Goal: Find specific page/section: Find specific page/section

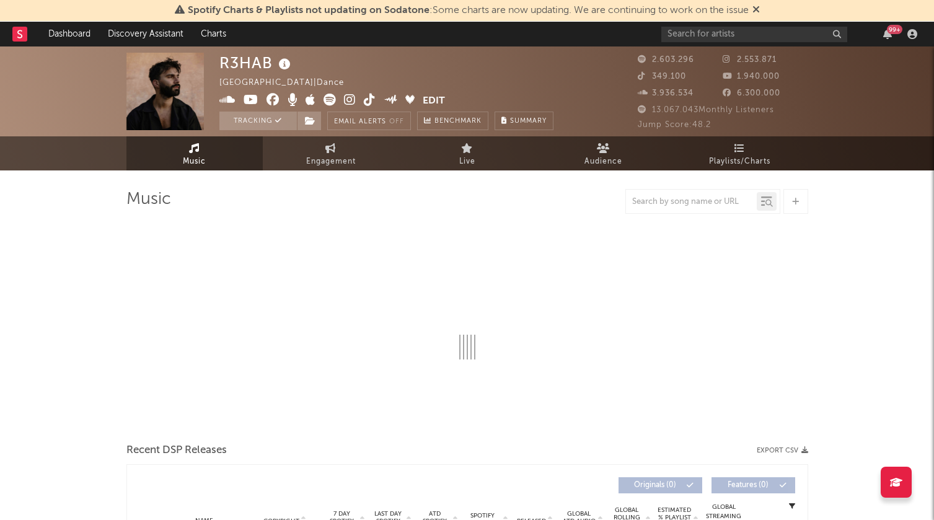
select select "6m"
